Goal: Information Seeking & Learning: Learn about a topic

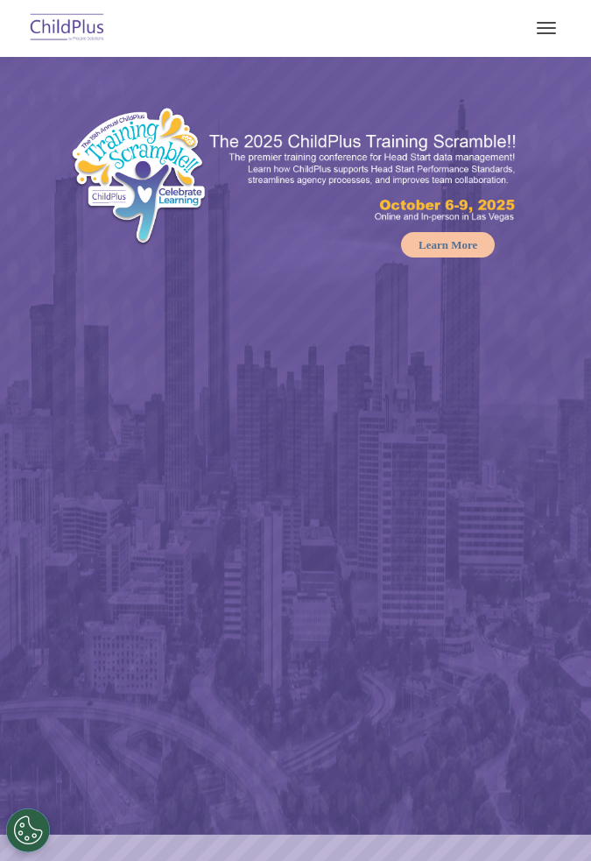
select select "MEDIUM"
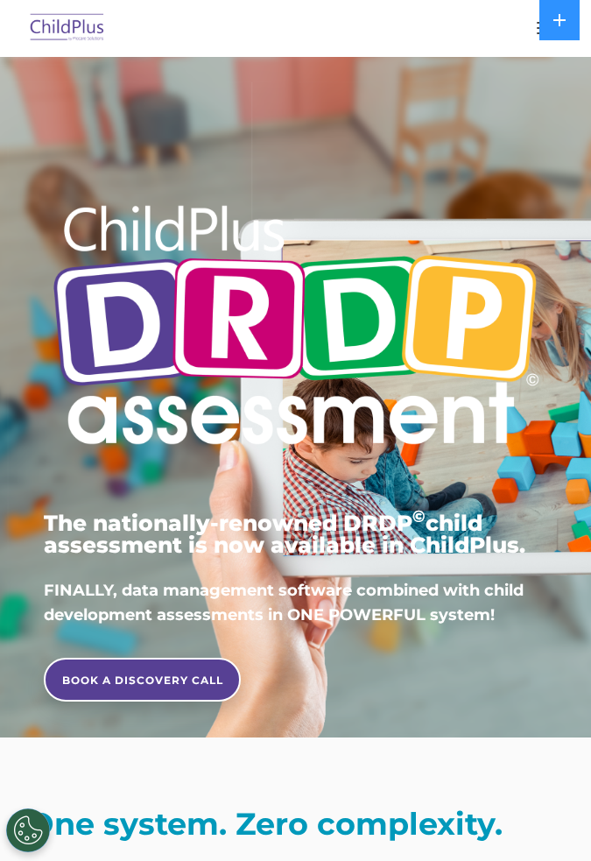
click at [546, 22] on button at bounding box center [560, 20] width 40 height 40
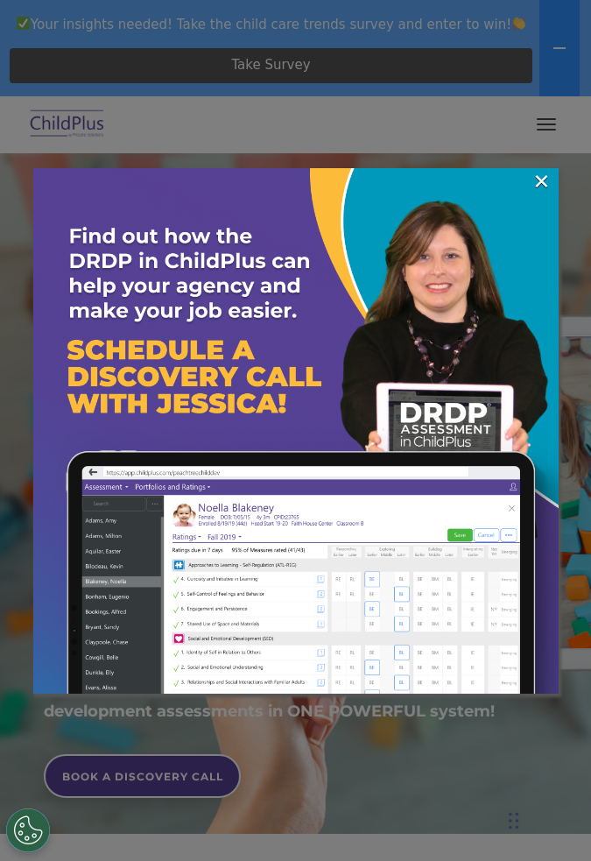
click at [103, 201] on img at bounding box center [296, 431] width 526 height 526
